Goal: Check status: Check status

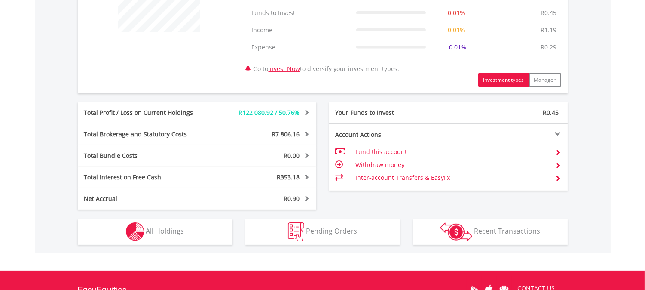
scroll to position [418, 0]
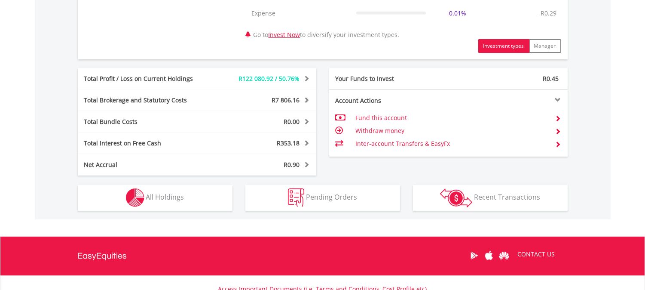
drag, startPoint x: 649, startPoint y: 37, endPoint x: 638, endPoint y: 192, distance: 155.0
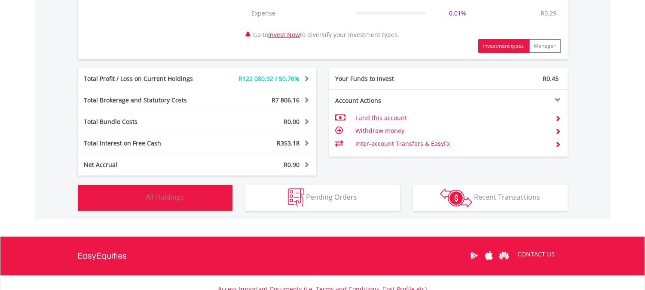
click at [158, 197] on span "All Holdings" at bounding box center [165, 196] width 38 height 9
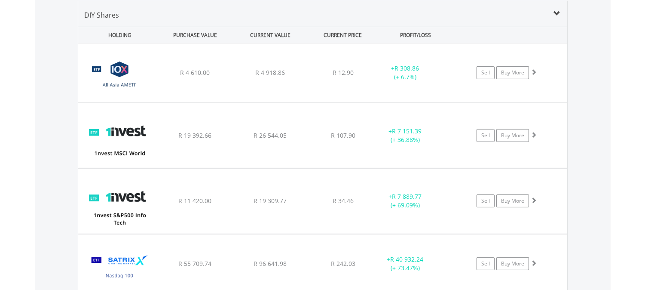
scroll to position [656, 0]
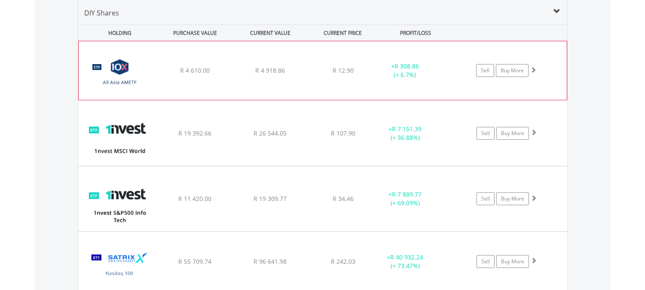
click at [533, 69] on span at bounding box center [533, 70] width 6 height 6
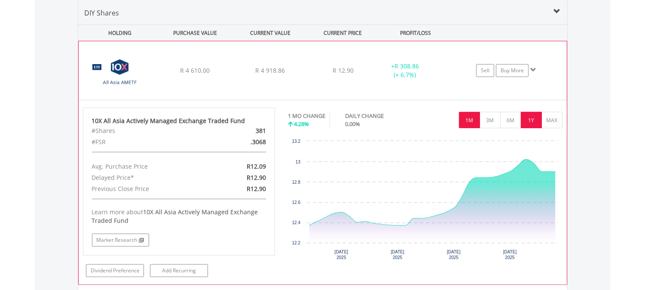
click at [527, 119] on button "1Y" at bounding box center [531, 120] width 21 height 16
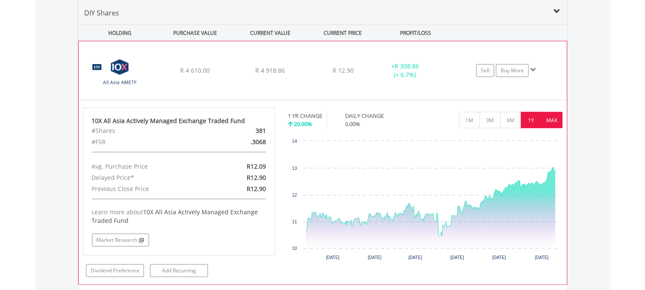
click at [550, 117] on button "MAX" at bounding box center [551, 120] width 21 height 16
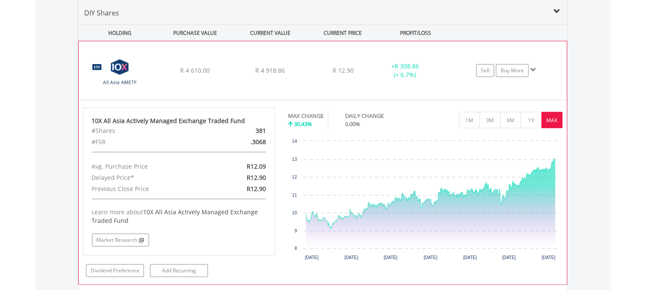
click at [533, 69] on span at bounding box center [533, 70] width 6 height 6
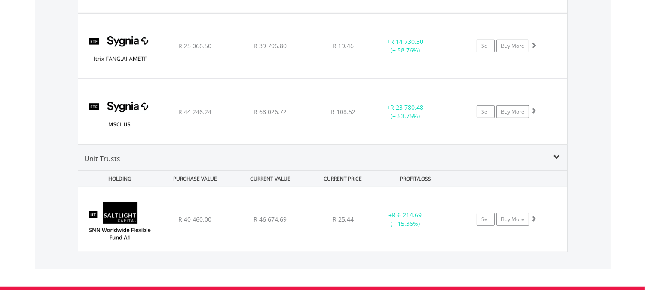
scroll to position [995, 0]
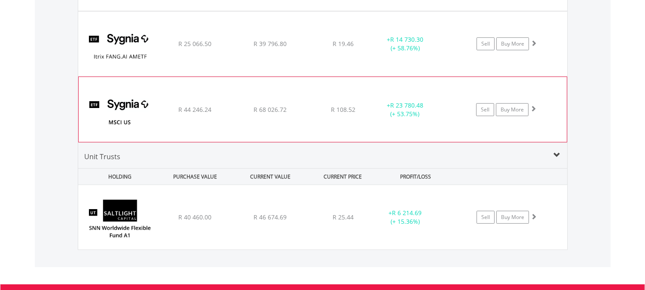
click at [533, 110] on span at bounding box center [533, 108] width 6 height 6
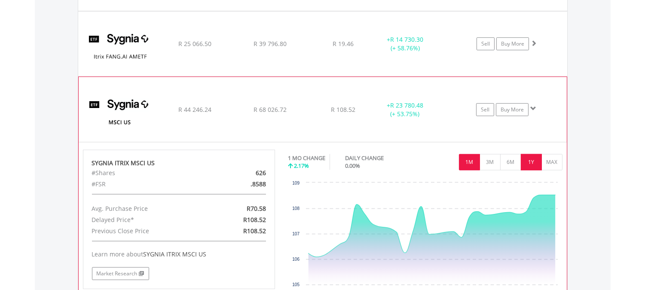
click at [529, 162] on button "1Y" at bounding box center [531, 162] width 21 height 16
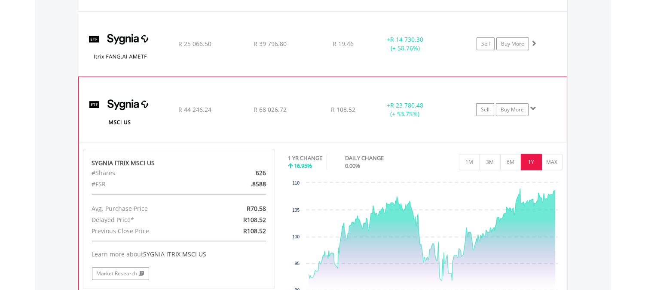
click at [531, 106] on span at bounding box center [533, 108] width 6 height 6
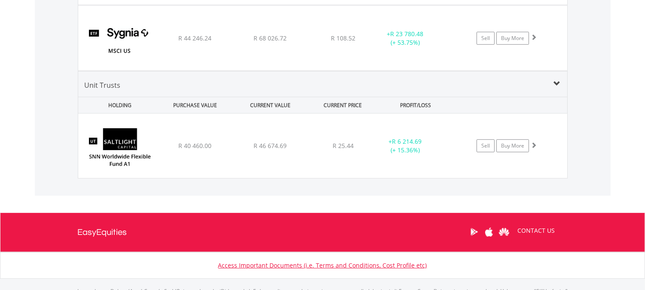
scroll to position [1079, 0]
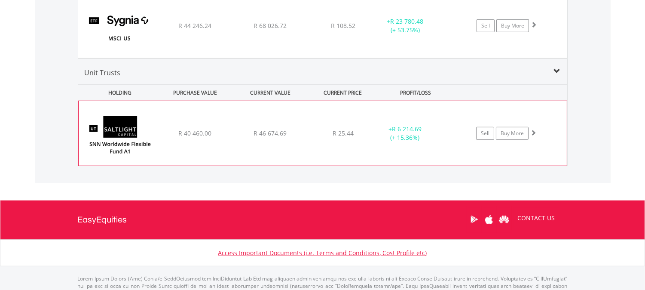
click at [534, 132] on span at bounding box center [533, 132] width 6 height 6
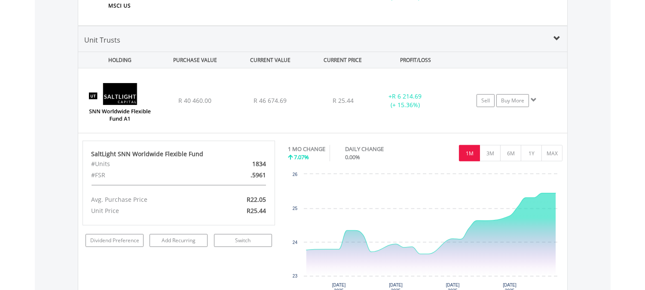
scroll to position [1145, 0]
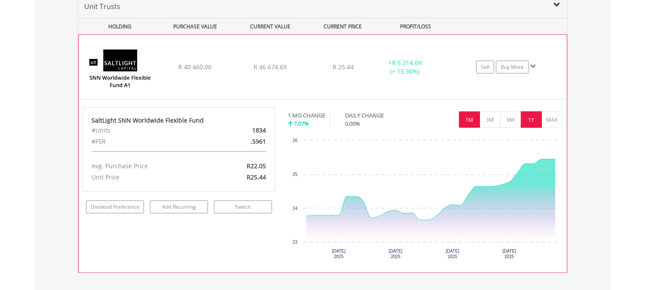
click at [533, 118] on button "1Y" at bounding box center [531, 119] width 21 height 16
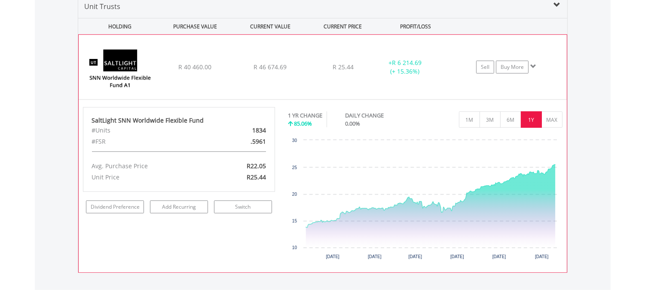
click at [533, 67] on span at bounding box center [533, 66] width 6 height 6
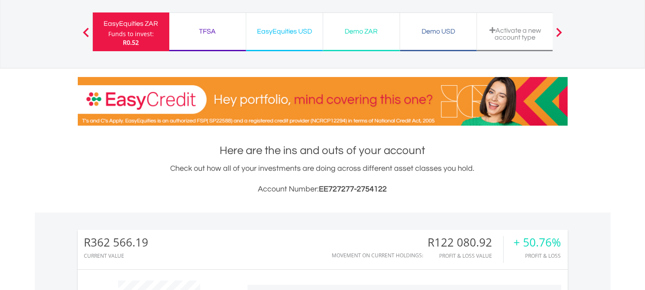
scroll to position [0, 0]
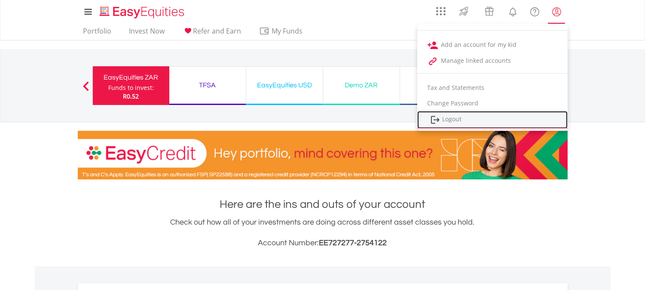
click at [454, 115] on link "Logout" at bounding box center [492, 120] width 150 height 18
